Goal: Transaction & Acquisition: Purchase product/service

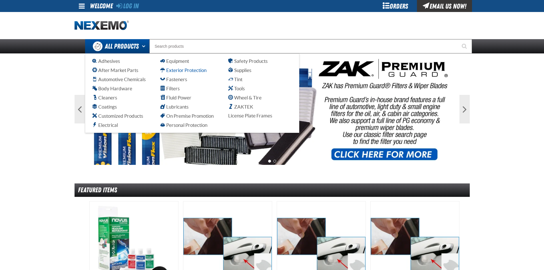
click at [195, 71] on span "Exterior Protection" at bounding box center [183, 69] width 46 height 5
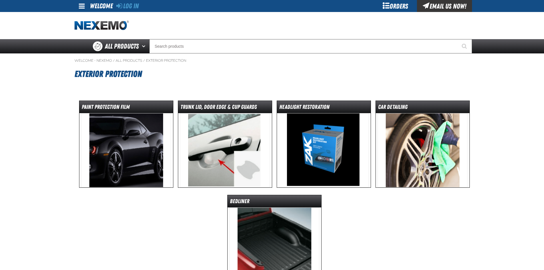
click at [116, 140] on img at bounding box center [126, 150] width 90 height 74
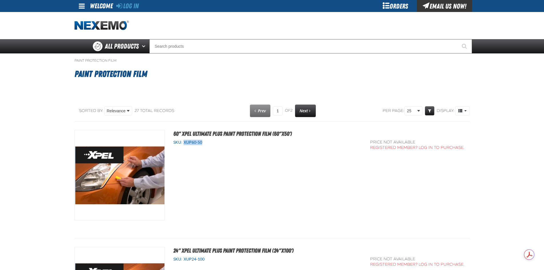
drag, startPoint x: 202, startPoint y: 143, endPoint x: 183, endPoint y: 146, distance: 19.9
click at [183, 146] on div "SKU: XUP60-50 View Details" at bounding box center [268, 146] width 206 height 13
copy span "XUP60-50"
click at [398, 4] on div "Orders" at bounding box center [395, 6] width 43 height 12
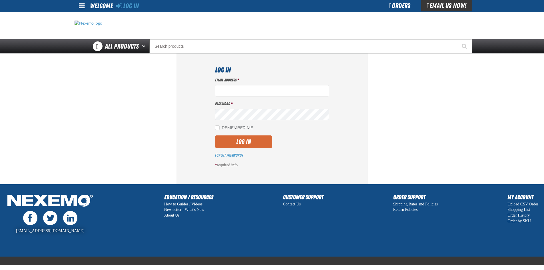
type input "[EMAIL_ADDRESS][DOMAIN_NAME]"
click at [251, 139] on button "Log In" at bounding box center [243, 141] width 57 height 13
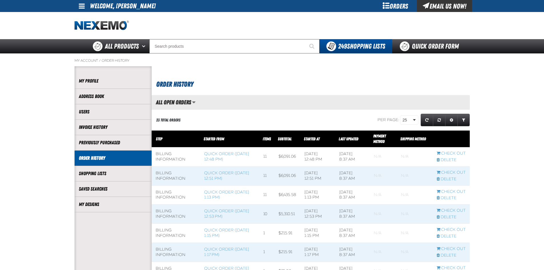
scroll to position [0, 0]
click at [432, 49] on link "Quick Order Form" at bounding box center [430, 46] width 77 height 14
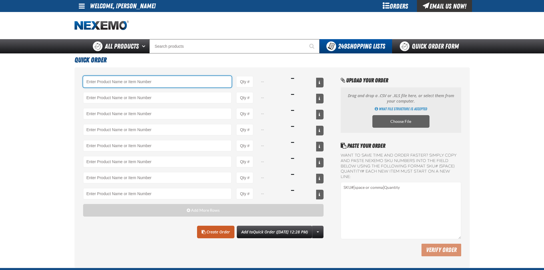
paste input "XUP60-50"
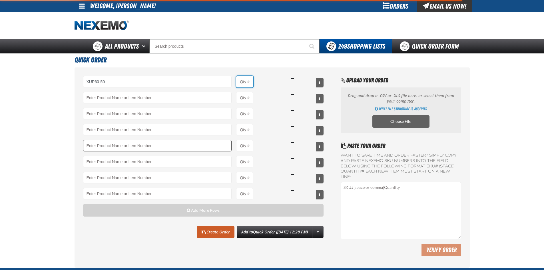
type input "XUP60-50 - 60&quot; XPEL ULTIMATE PLUS Paint Protection Film (60&quot;x50&#x27;)"
type input "1"
select select "each"
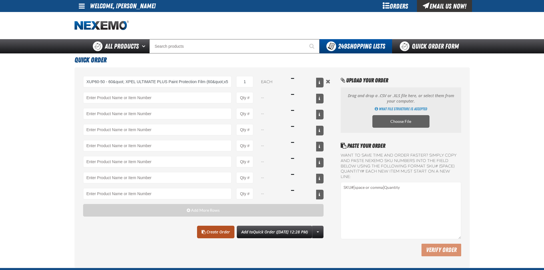
click at [209, 232] on link "Create Order" at bounding box center [215, 231] width 37 height 13
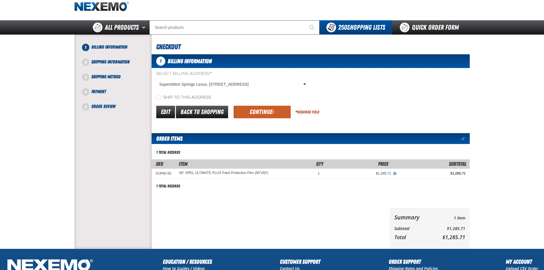
scroll to position [29, 0]
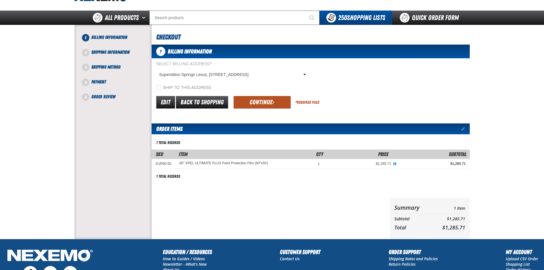
click at [267, 97] on button "Continue" at bounding box center [261, 102] width 57 height 13
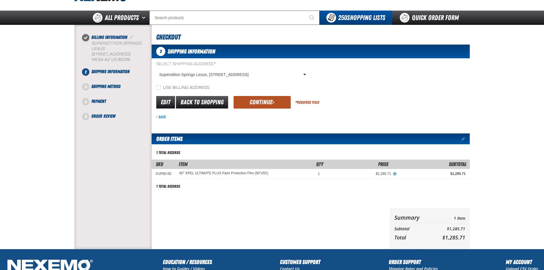
click at [270, 101] on button "Continue" at bounding box center [261, 102] width 57 height 13
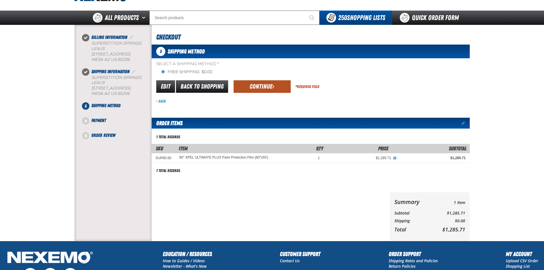
click at [272, 84] on span "submit" at bounding box center [273, 86] width 2 height 6
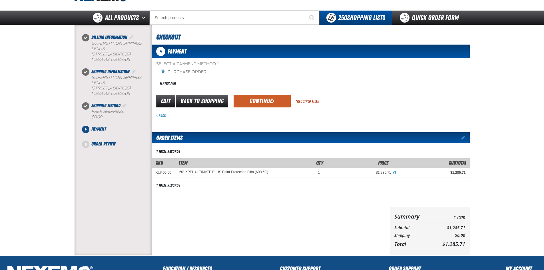
click at [270, 111] on form "payment_term_4 Edit Back to Shopping Continue * Required Field Back" at bounding box center [311, 106] width 318 height 25
click at [272, 104] on span "submit" at bounding box center [273, 101] width 2 height 6
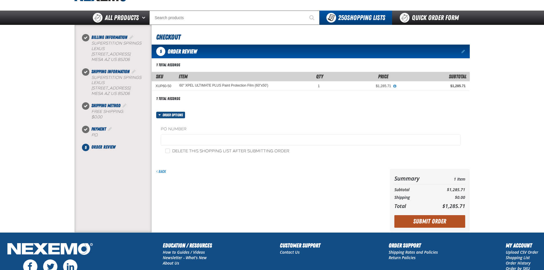
click at [430, 223] on button "Submit Order" at bounding box center [429, 221] width 71 height 13
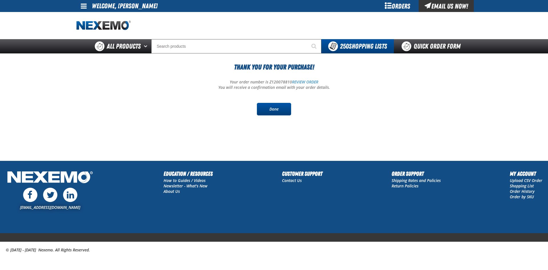
click at [268, 109] on link "Done" at bounding box center [274, 109] width 34 height 13
